Goal: Use online tool/utility

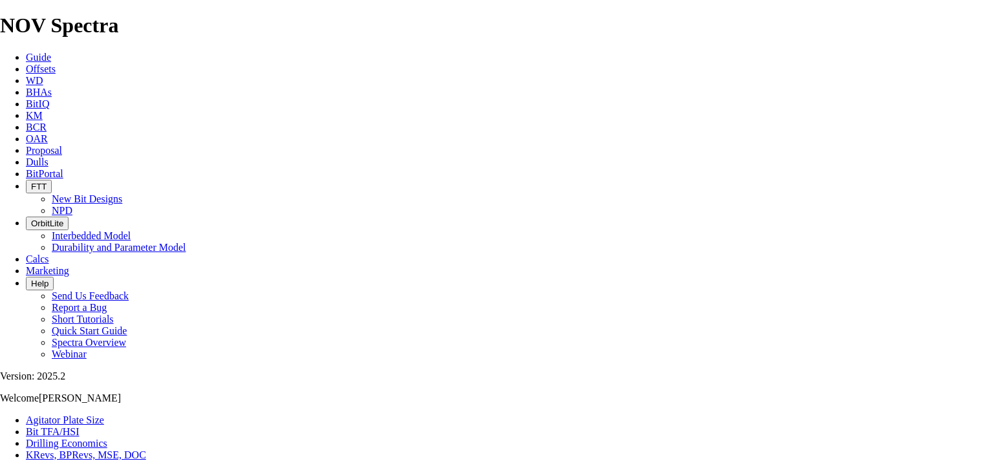
select select "number:14"
select select "number:15"
type input "5"
select select "number:0"
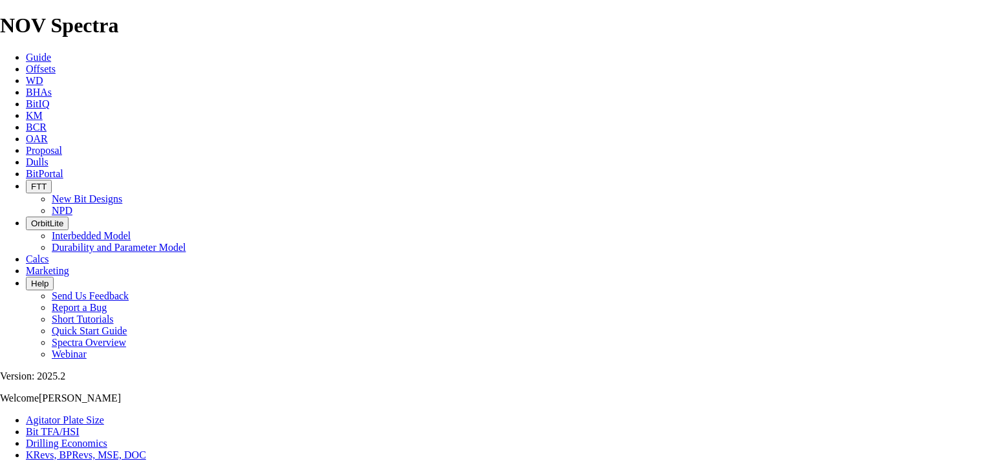
select select "number:0"
drag, startPoint x: 357, startPoint y: 343, endPoint x: 308, endPoint y: 345, distance: 48.5
type input "3"
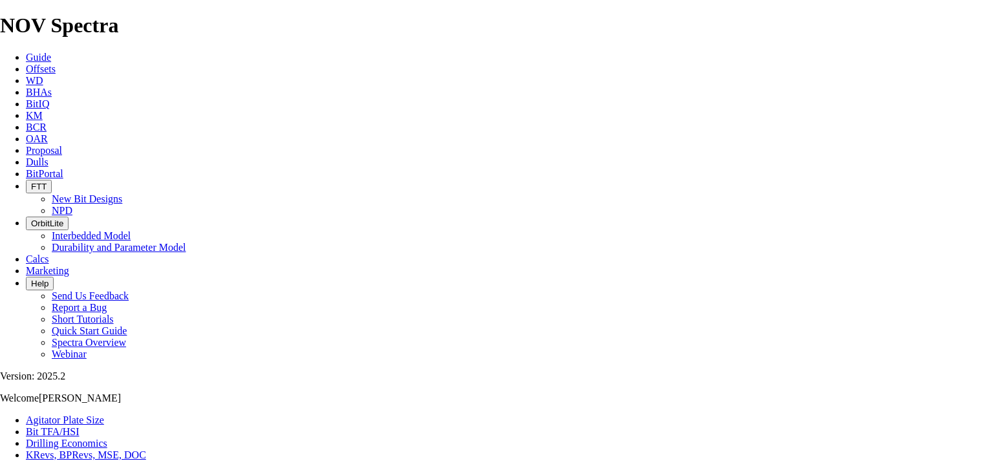
select select "number:20"
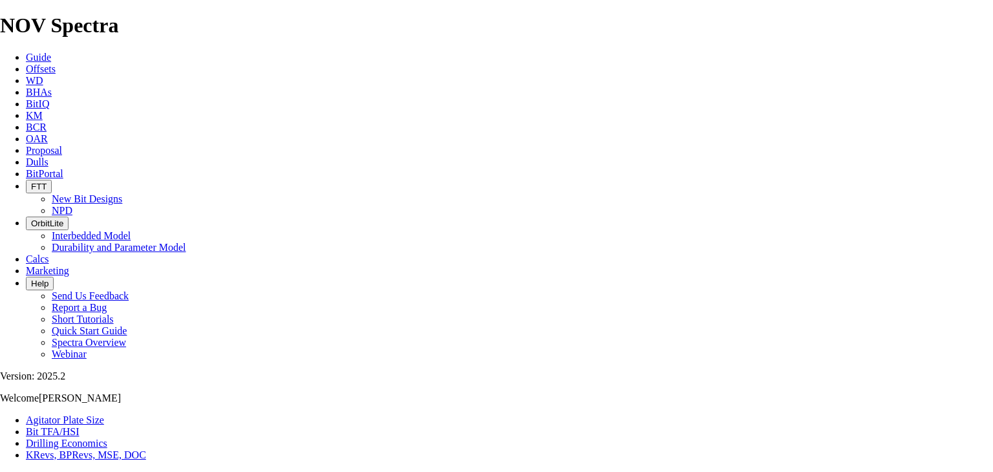
select select "number:20"
type input "4"
select select "number:0"
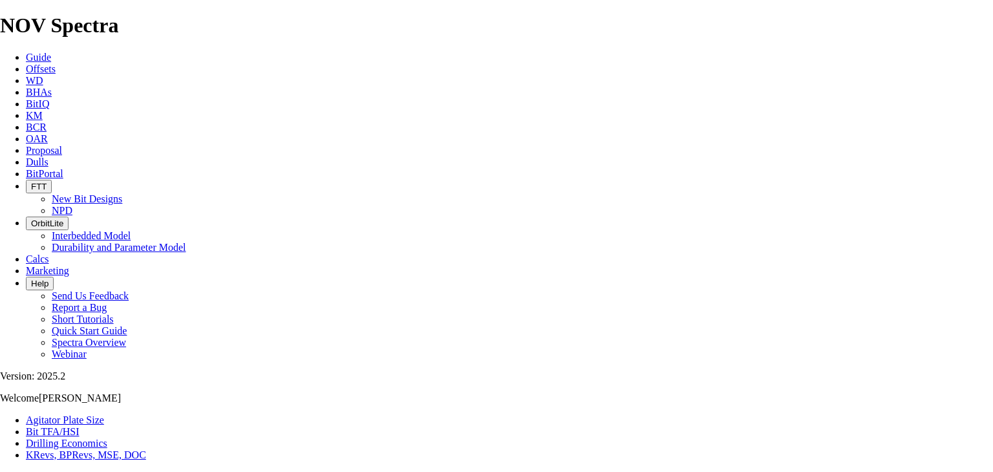
select select "number:0"
drag, startPoint x: 310, startPoint y: 338, endPoint x: 319, endPoint y: 339, distance: 9.1
drag, startPoint x: 327, startPoint y: 341, endPoint x: 308, endPoint y: 342, distance: 19.4
type input "3"
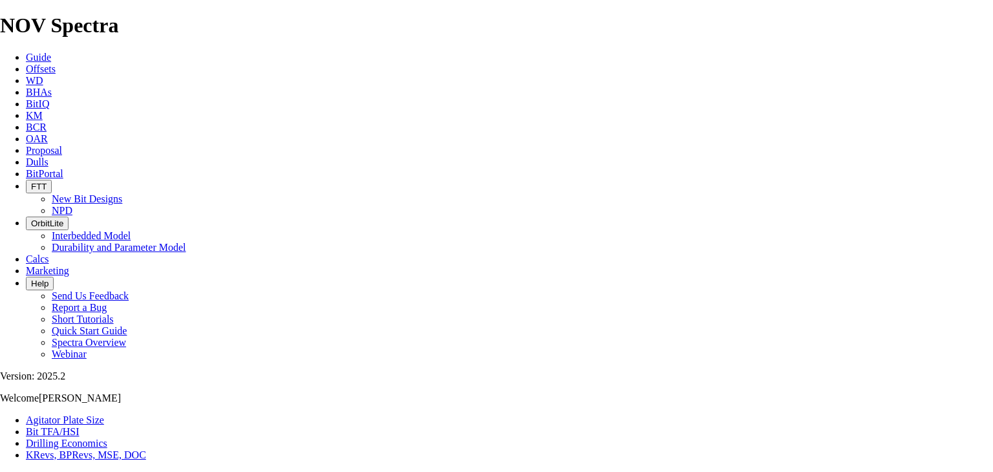
select select "number:20"
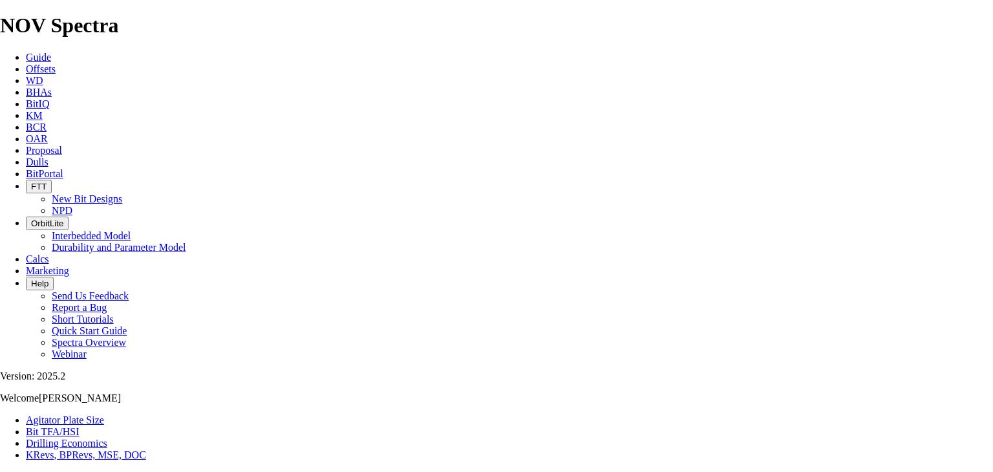
select select "number:20"
